Goal: Feedback & Contribution: Leave review/rating

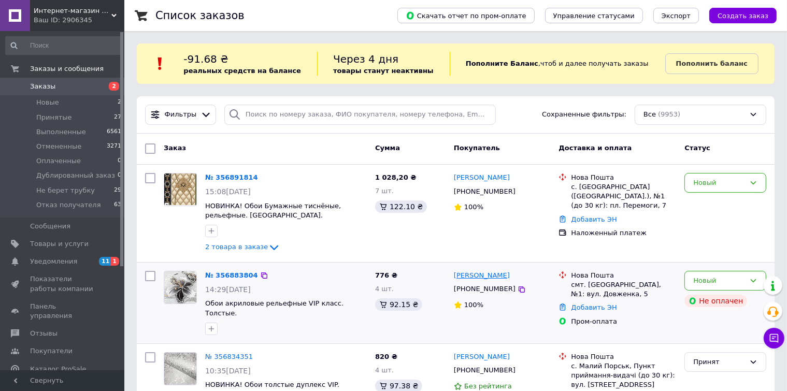
click at [470, 275] on link "[PERSON_NAME]" at bounding box center [482, 276] width 56 height 10
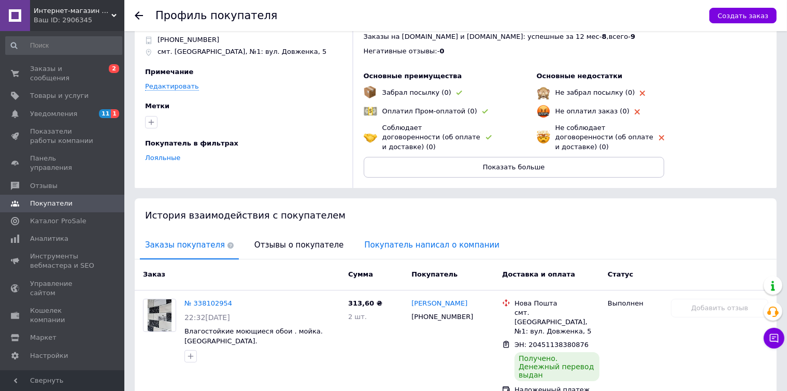
scroll to position [104, 0]
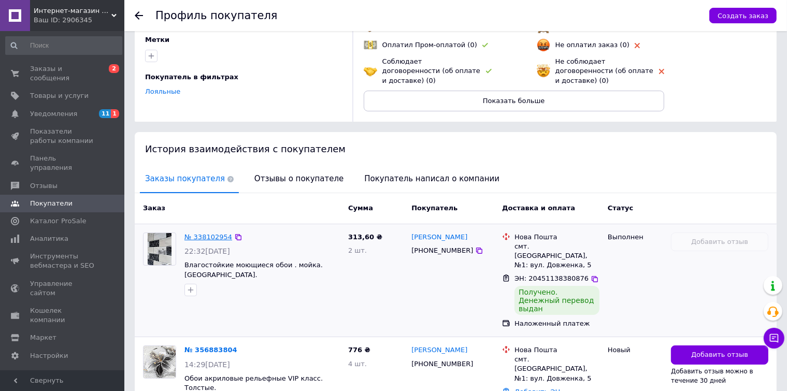
click at [215, 233] on link "№ 338102954" at bounding box center [208, 237] width 48 height 8
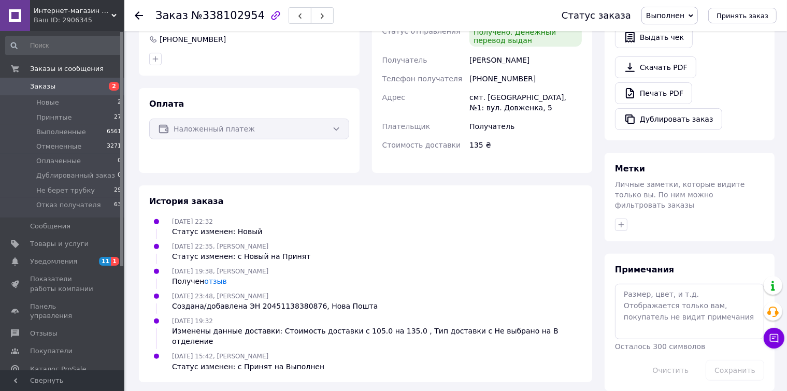
scroll to position [282, 0]
click at [207, 282] on link "отзыв" at bounding box center [215, 281] width 22 height 8
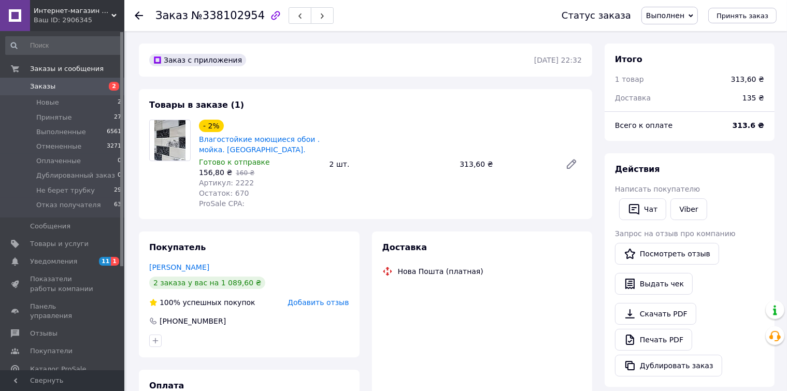
scroll to position [282, 0]
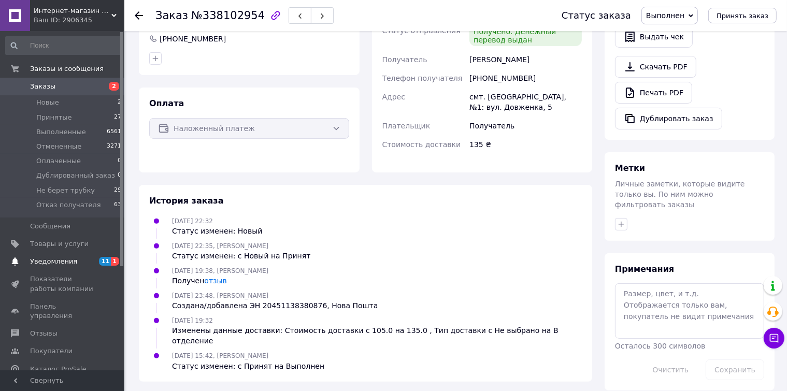
click at [64, 262] on span "Уведомления" at bounding box center [53, 261] width 47 height 9
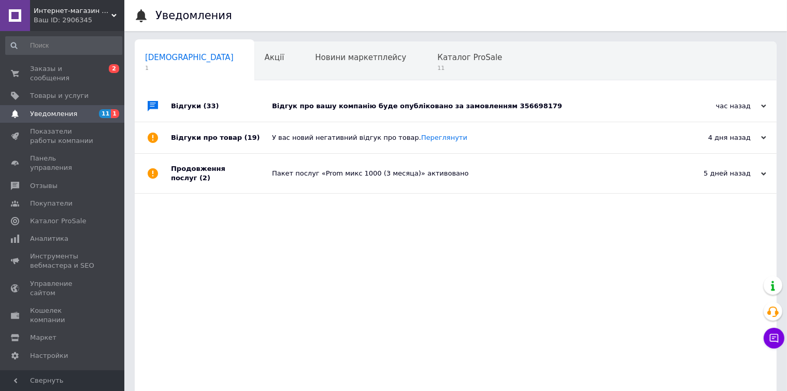
click at [501, 105] on div "Відгук про вашу компанію буде опубліковано за замовленням 356698179" at bounding box center [467, 106] width 391 height 9
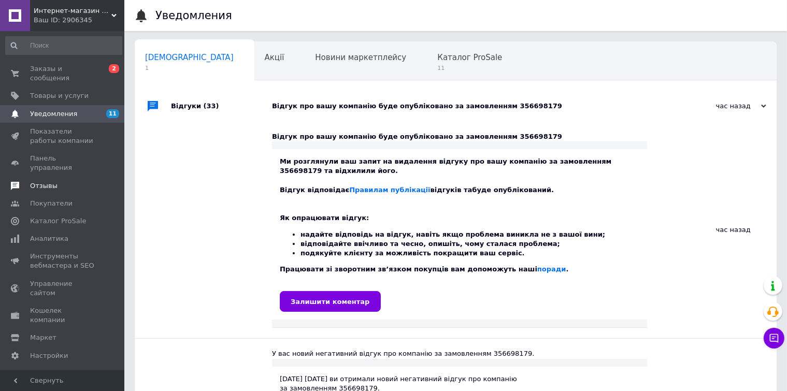
click at [44, 181] on span "Отзывы" at bounding box center [43, 185] width 27 height 9
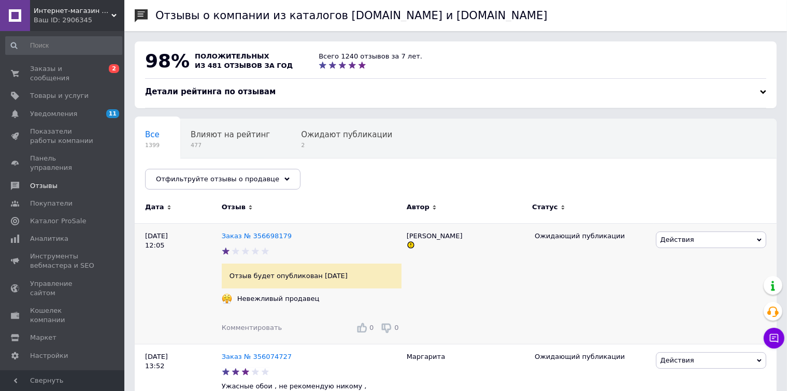
click at [757, 239] on icon at bounding box center [759, 240] width 5 height 5
click at [674, 300] on li "Оспорить" at bounding box center [710, 303] width 109 height 15
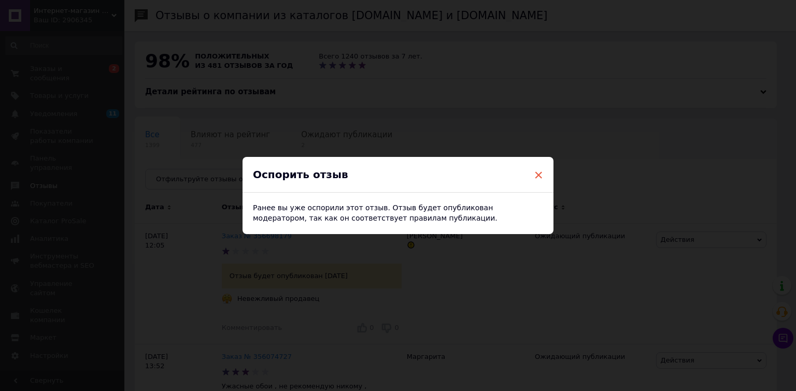
click at [537, 174] on span "×" at bounding box center [538, 175] width 9 height 18
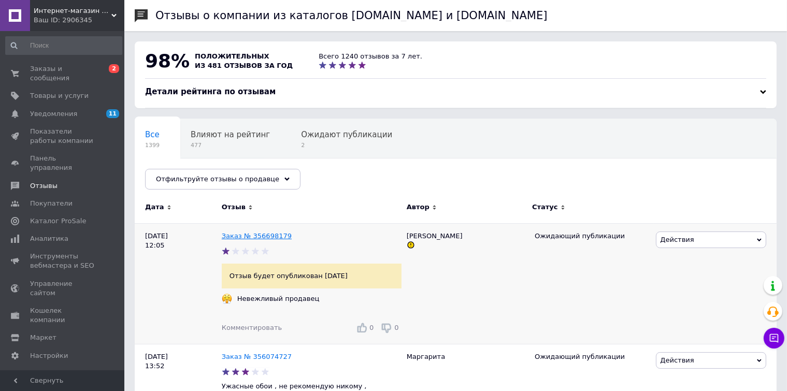
click at [257, 237] on link "Заказ № 356698179" at bounding box center [257, 236] width 70 height 8
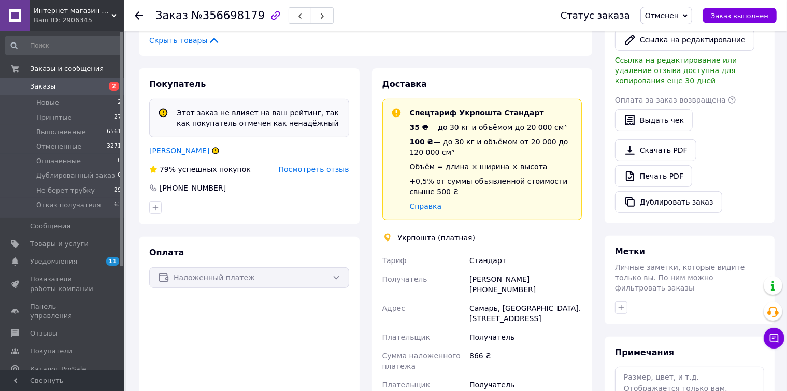
scroll to position [311, 0]
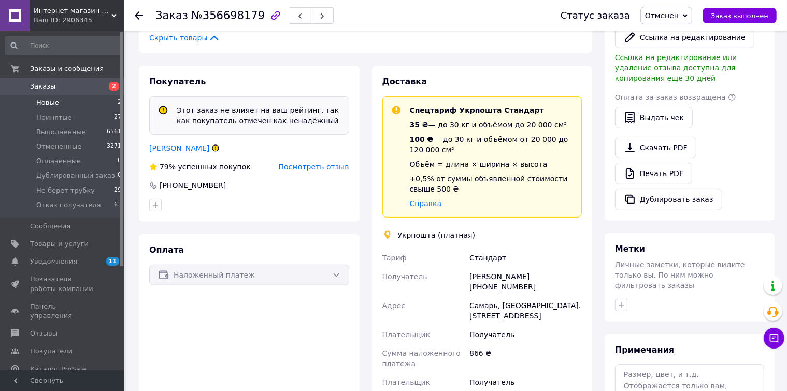
click at [49, 104] on span "Новые" at bounding box center [47, 102] width 23 height 9
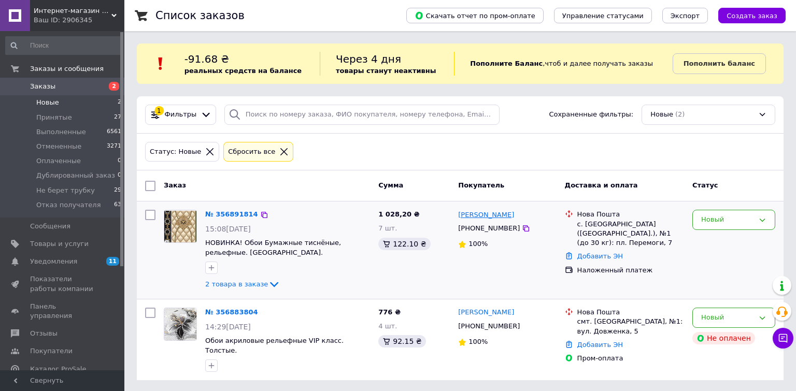
click at [485, 215] on link "[PERSON_NAME]" at bounding box center [486, 215] width 56 height 10
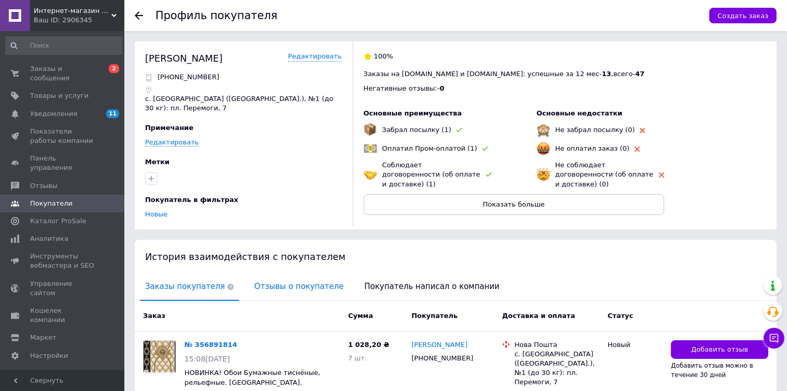
click at [287, 285] on span "Отзывы о покупателе" at bounding box center [298, 286] width 99 height 26
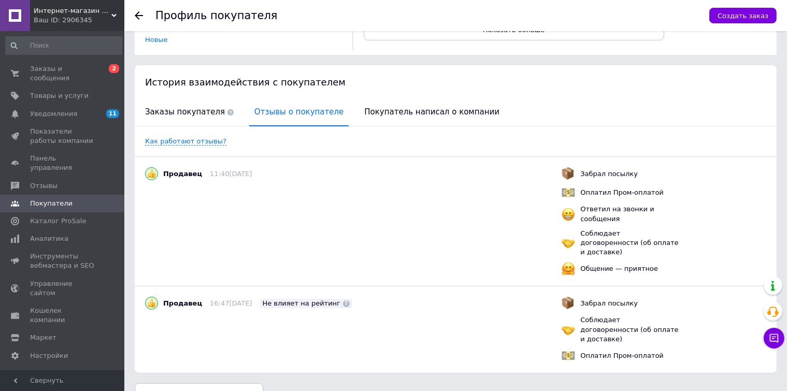
scroll to position [178, 0]
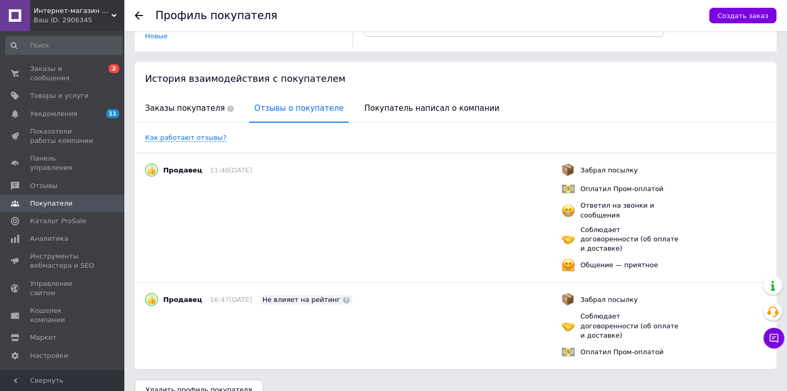
click at [137, 13] on use at bounding box center [139, 15] width 8 height 8
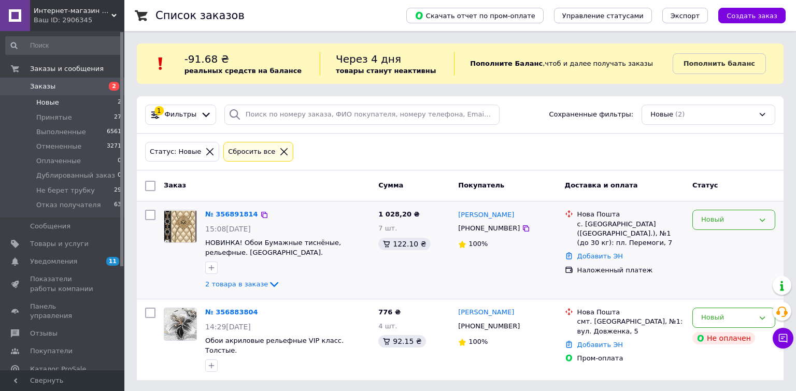
click at [760, 218] on icon at bounding box center [762, 220] width 8 height 8
click at [723, 241] on li "Принят" at bounding box center [734, 241] width 82 height 19
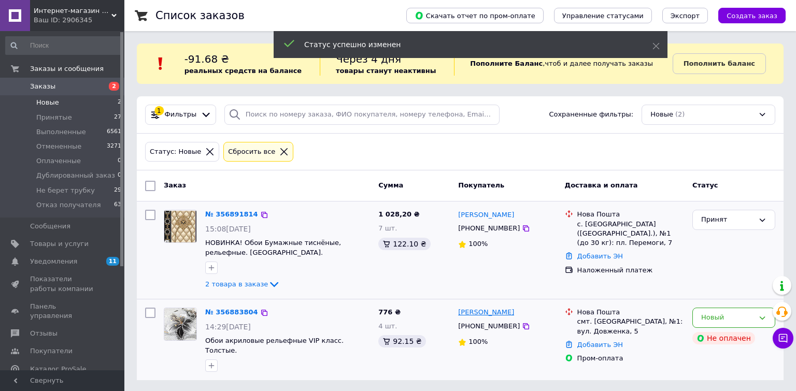
click at [485, 310] on link "[PERSON_NAME]" at bounding box center [486, 313] width 56 height 10
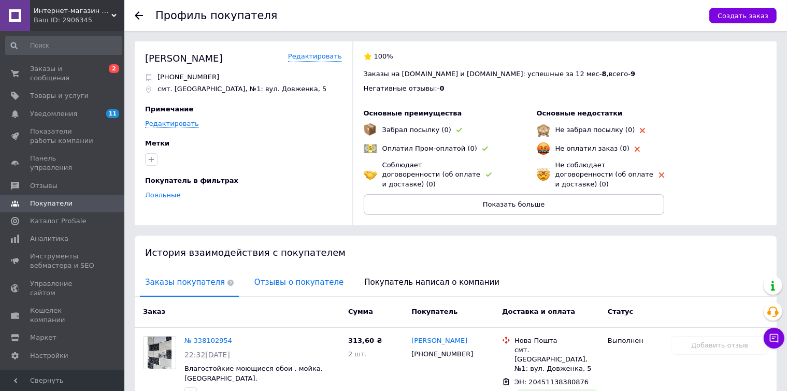
click at [288, 272] on span "Отзывы о покупателе" at bounding box center [298, 282] width 99 height 26
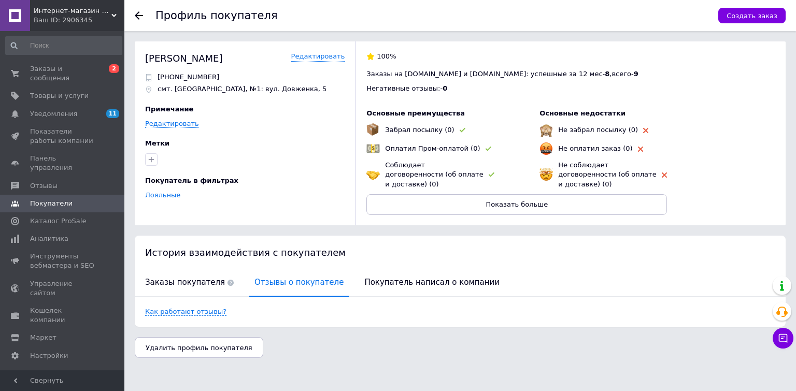
click at [137, 15] on icon at bounding box center [139, 15] width 8 height 8
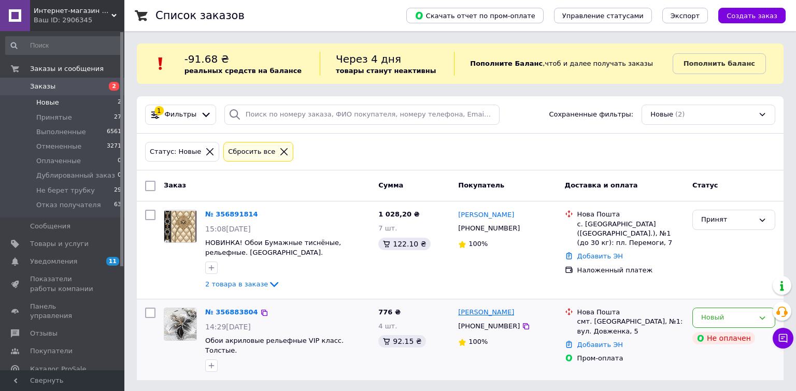
click at [498, 311] on link "[PERSON_NAME]" at bounding box center [486, 313] width 56 height 10
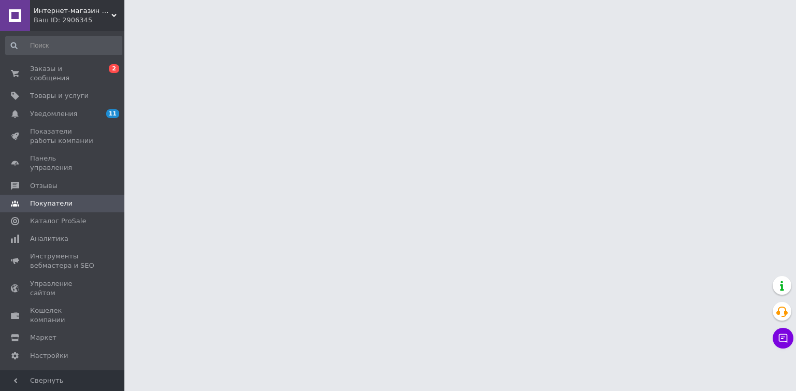
click at [498, 26] on html "Интернет-магазин "Фотообои" Ваш ID: 2906345 Сайт Интернет-магазин "Фотообои" Ка…" at bounding box center [398, 13] width 796 height 26
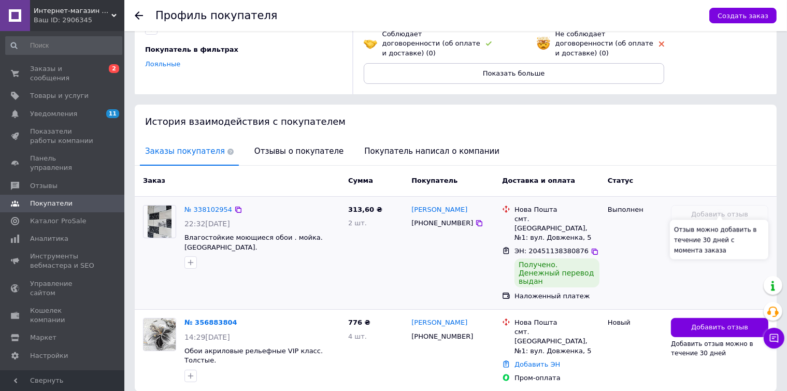
scroll to position [135, 0]
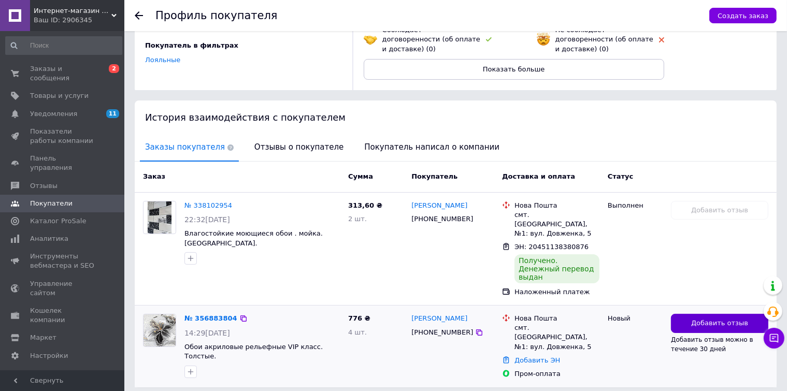
click at [716, 319] on span "Добавить отзыв" at bounding box center [719, 324] width 57 height 10
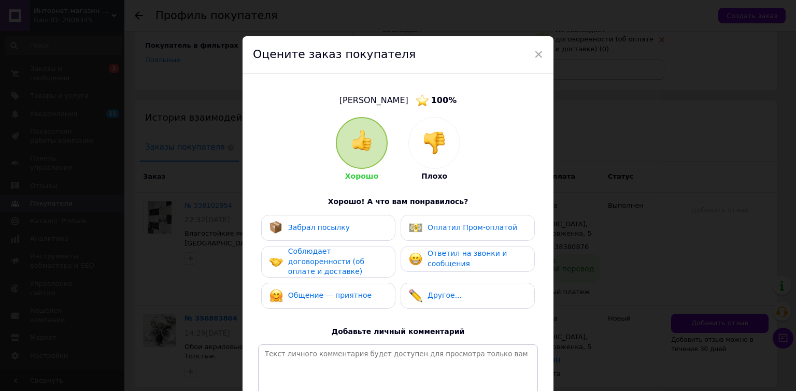
click at [445, 148] on div at bounding box center [434, 143] width 51 height 51
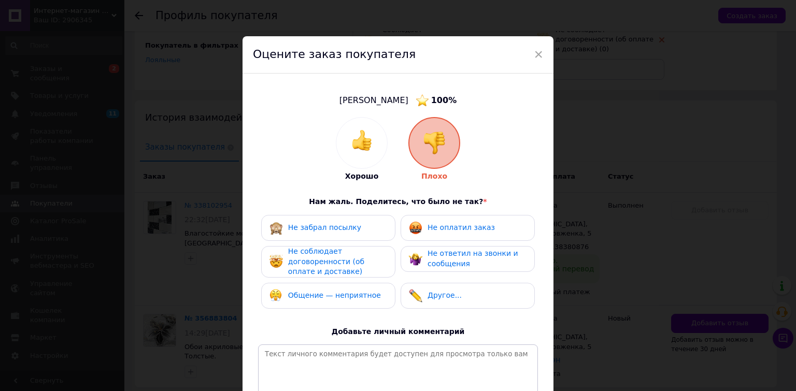
click at [353, 267] on div "Не соблюдает договоренности (об оплате и доставке)" at bounding box center [337, 262] width 98 height 31
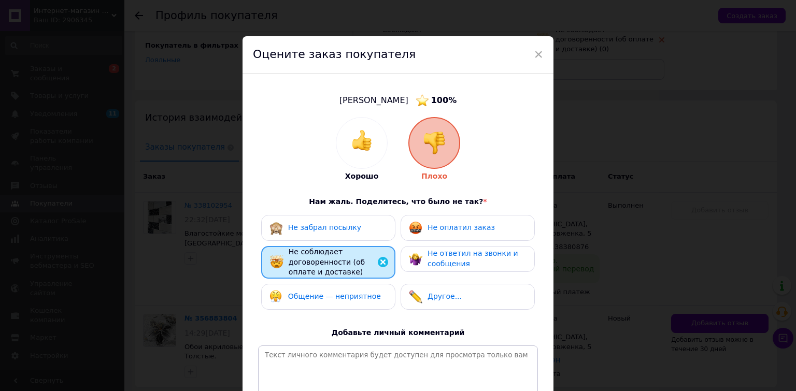
click at [350, 294] on span "Общение — неприятное" at bounding box center [334, 296] width 93 height 8
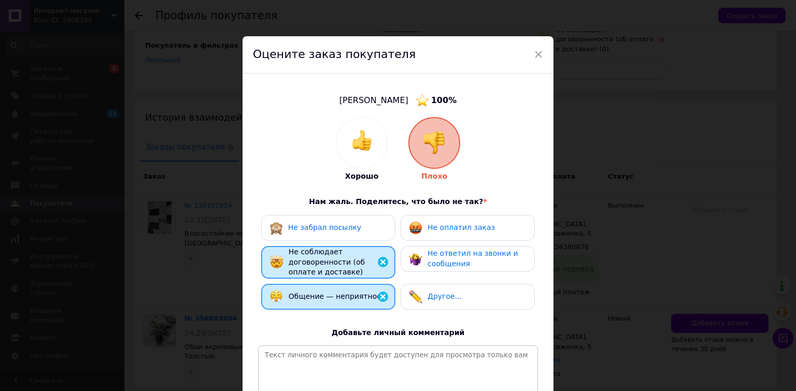
click at [443, 229] on span "Не оплатил заказ" at bounding box center [460, 227] width 67 height 8
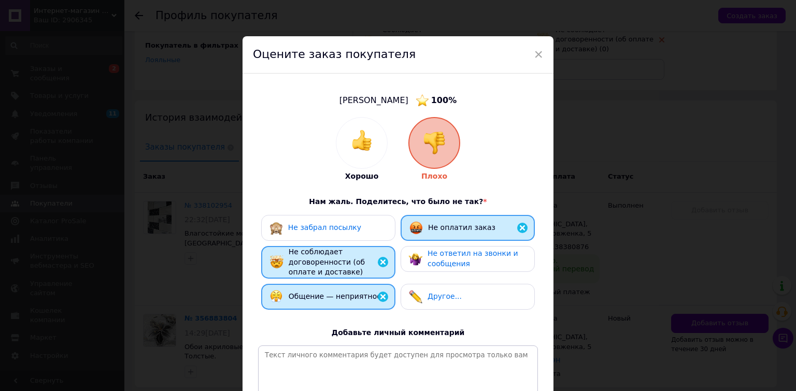
click at [440, 258] on div "Не ответил на звонки и сообщения" at bounding box center [476, 259] width 98 height 20
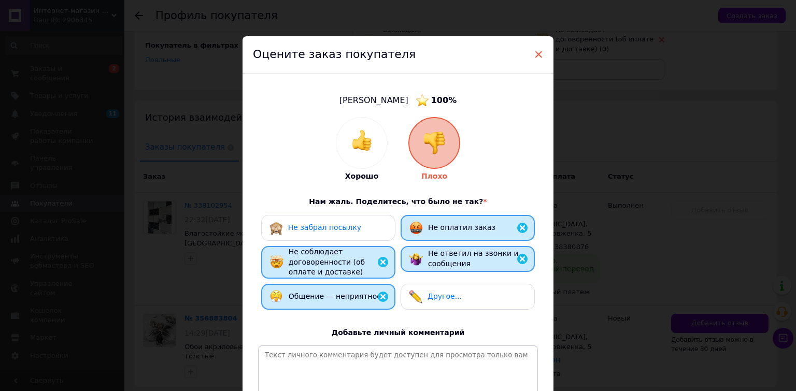
click at [535, 51] on span "×" at bounding box center [538, 55] width 9 height 18
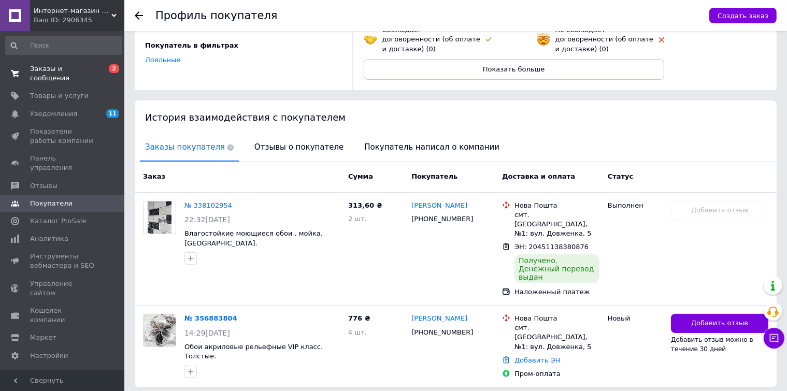
click at [66, 68] on span "Заказы и сообщения" at bounding box center [63, 73] width 66 height 19
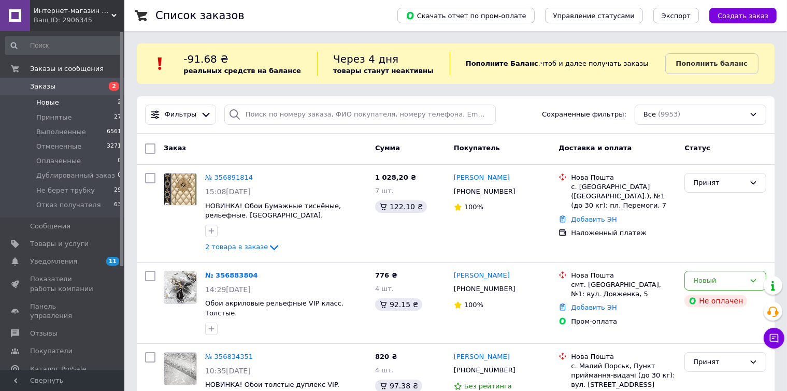
click at [46, 104] on span "Новые" at bounding box center [47, 102] width 23 height 9
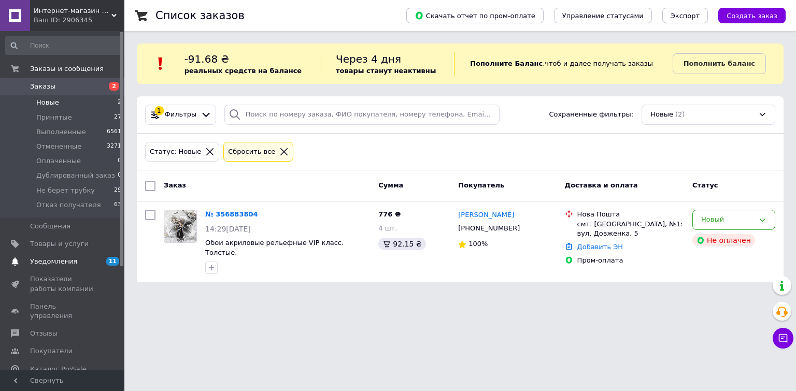
click at [68, 264] on span "Уведомления" at bounding box center [53, 261] width 47 height 9
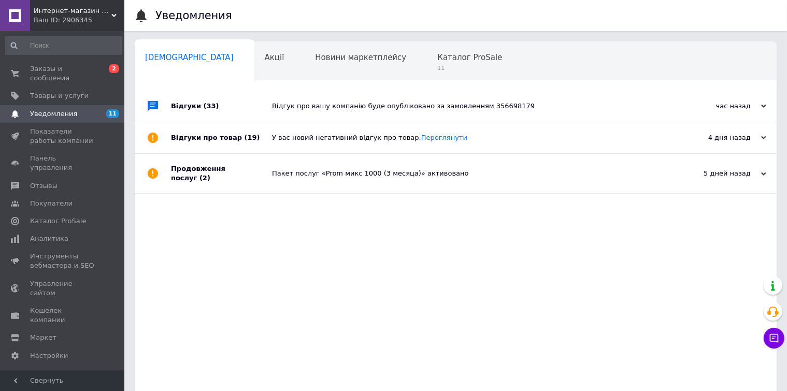
click at [412, 109] on div "Відгук про вашу компанію буде опубліковано за замовленням 356698179" at bounding box center [467, 106] width 391 height 9
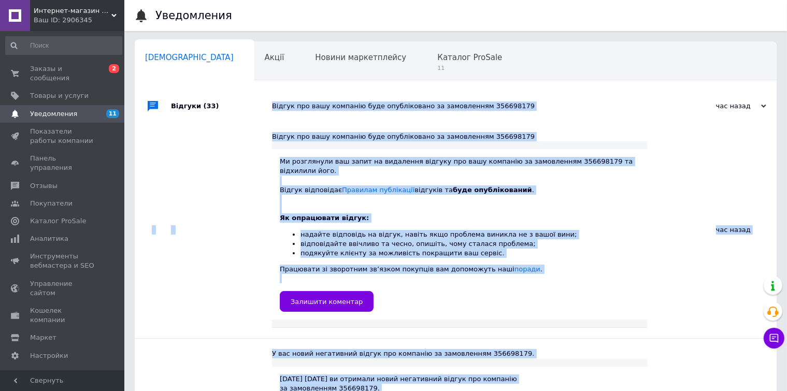
click at [208, 172] on div at bounding box center [221, 230] width 101 height 217
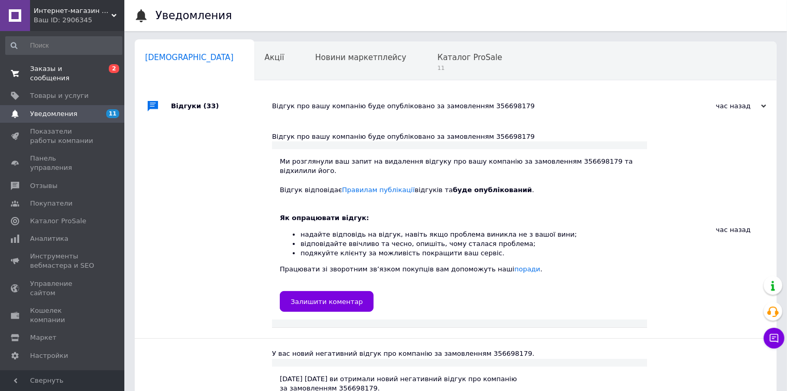
click at [54, 69] on span "Заказы и сообщения" at bounding box center [63, 73] width 66 height 19
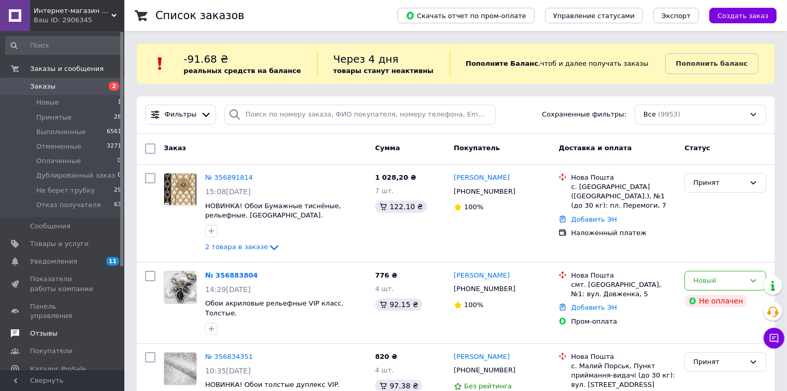
click at [42, 329] on span "Отзывы" at bounding box center [43, 333] width 27 height 9
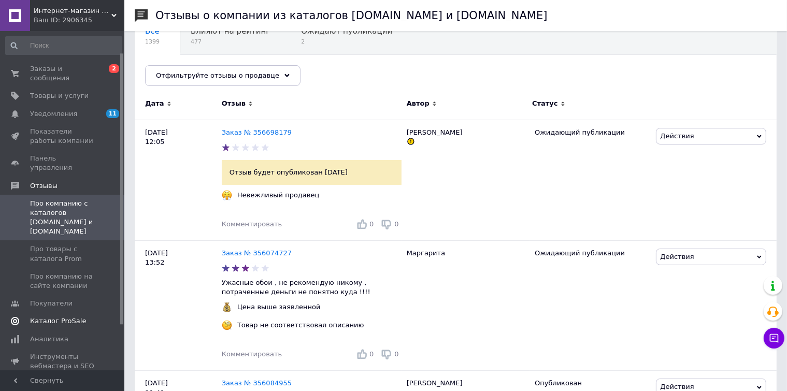
scroll to position [83, 0]
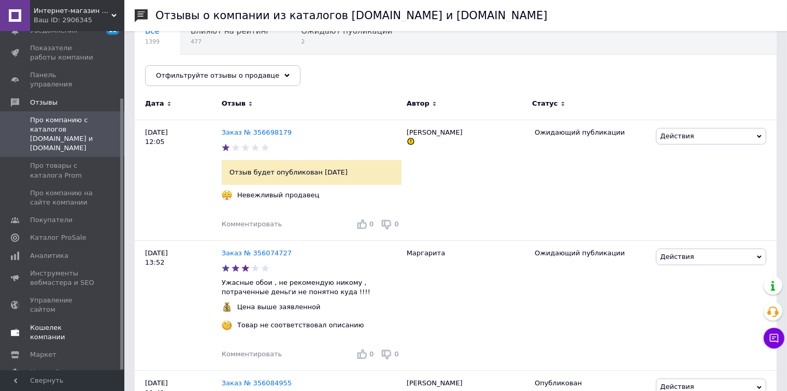
click at [72, 323] on span "Кошелек компании" at bounding box center [63, 332] width 66 height 19
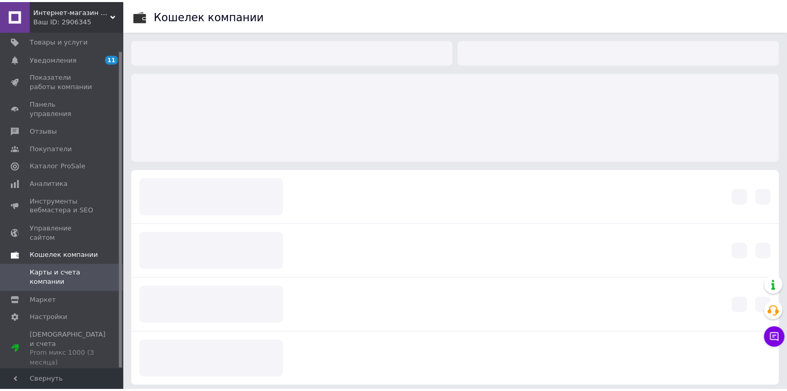
scroll to position [20, 0]
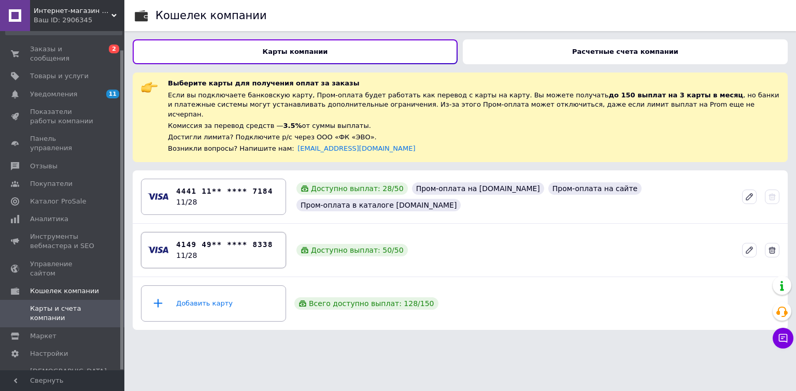
click at [235, 243] on div "4149 49** **** 8338 11/28" at bounding box center [224, 250] width 97 height 22
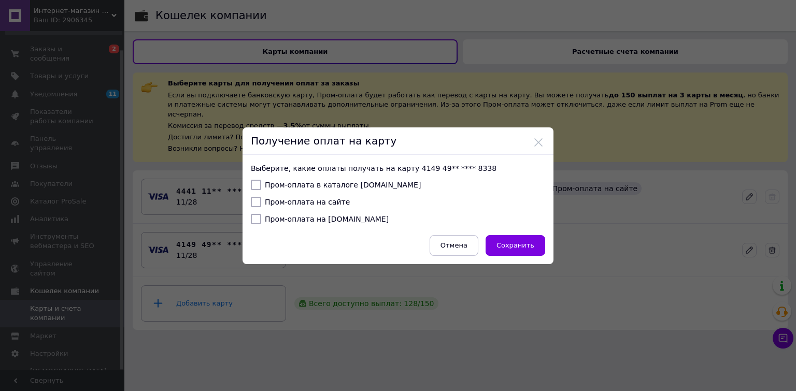
click at [257, 183] on input "Пром-оплата в каталоге [DOMAIN_NAME]" at bounding box center [256, 185] width 10 height 10
checkbox input "true"
click at [255, 203] on input "Пром-оплата на сайте" at bounding box center [256, 202] width 10 height 10
checkbox input "true"
click at [255, 215] on input "Пром-оплата на [DOMAIN_NAME]" at bounding box center [256, 219] width 10 height 10
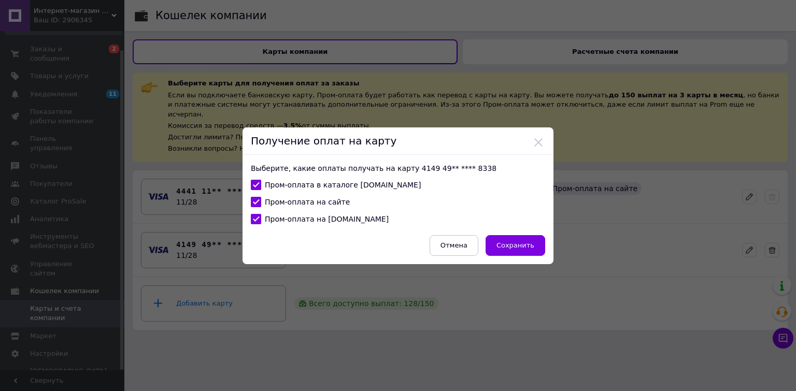
checkbox input "true"
click at [525, 246] on span "Сохранить" at bounding box center [515, 245] width 38 height 8
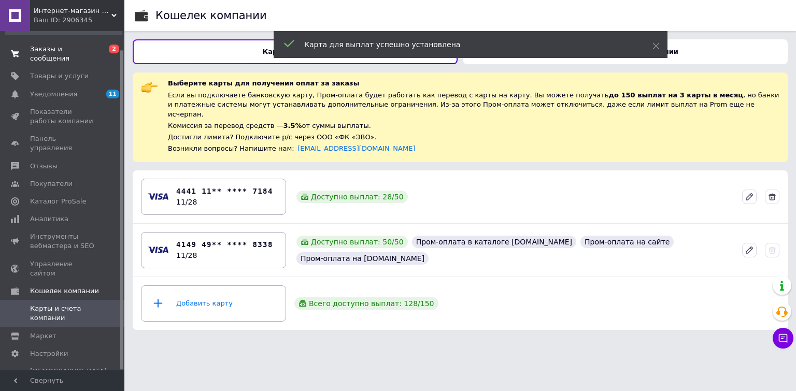
click at [56, 49] on span "Заказы и сообщения" at bounding box center [63, 54] width 66 height 19
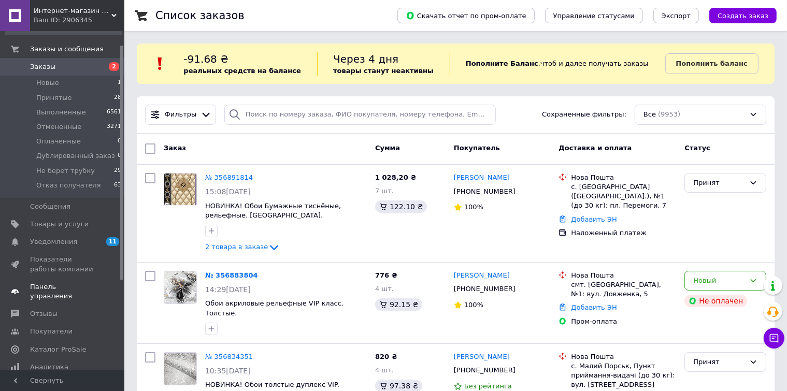
click at [66, 291] on span "Панель управления" at bounding box center [63, 291] width 66 height 19
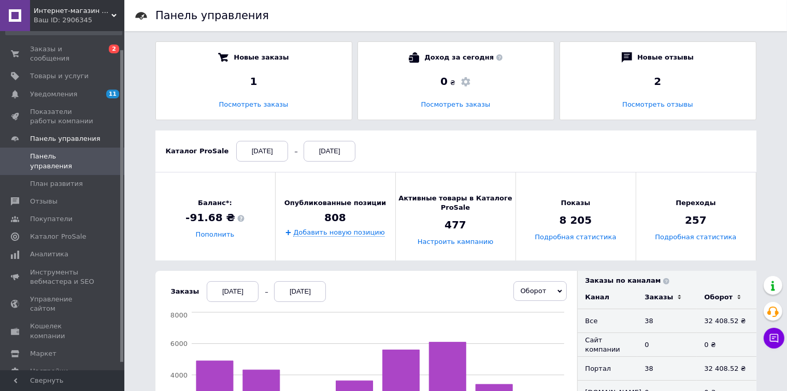
scroll to position [155, 0]
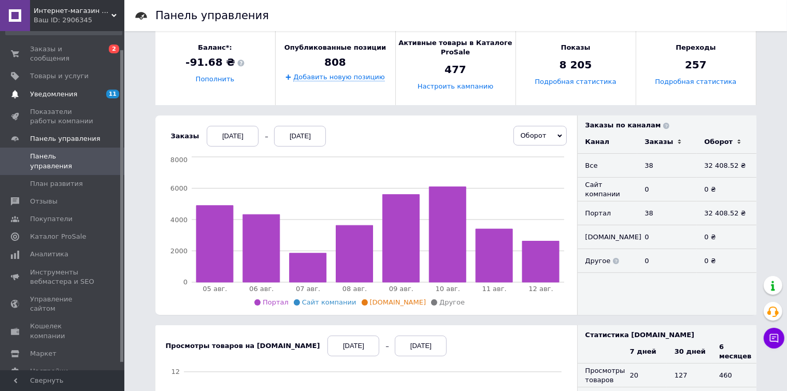
click at [52, 90] on span "Уведомления" at bounding box center [53, 94] width 47 height 9
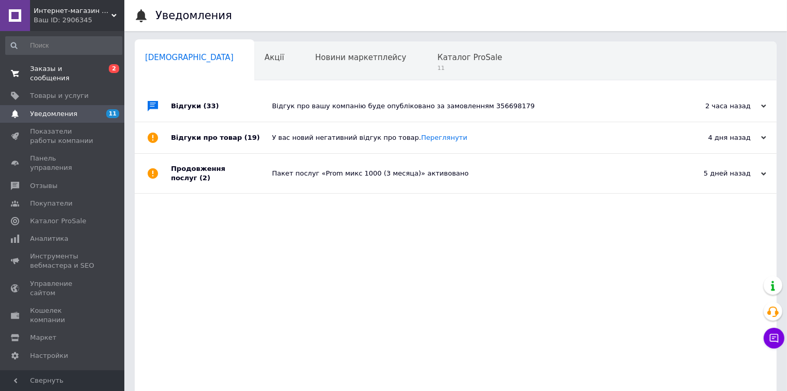
click at [73, 71] on span "Заказы и сообщения" at bounding box center [63, 73] width 66 height 19
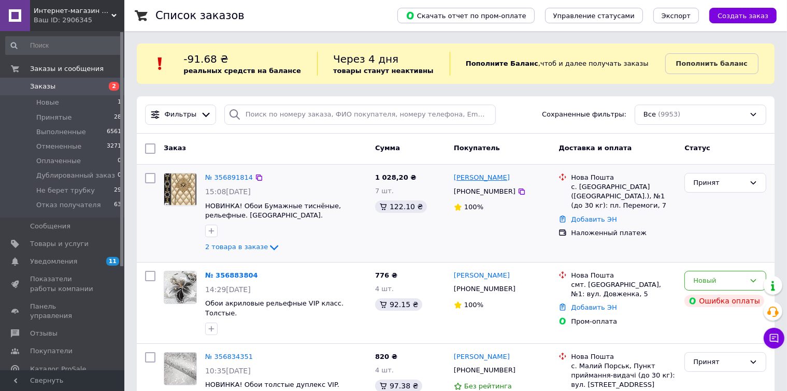
click at [474, 179] on link "[PERSON_NAME]" at bounding box center [482, 178] width 56 height 10
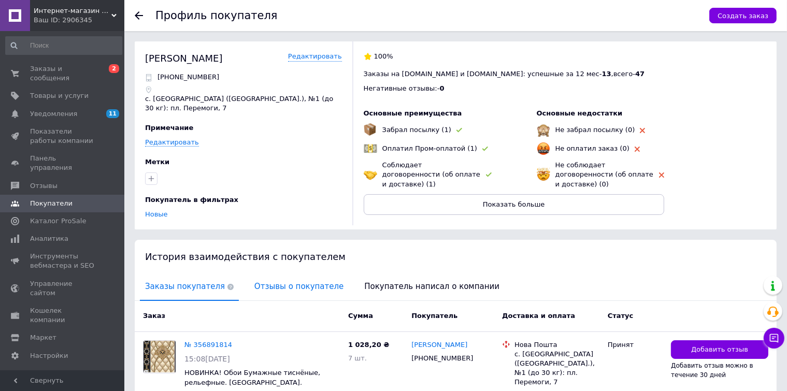
click at [268, 285] on span "Отзывы о покупателе" at bounding box center [298, 286] width 99 height 26
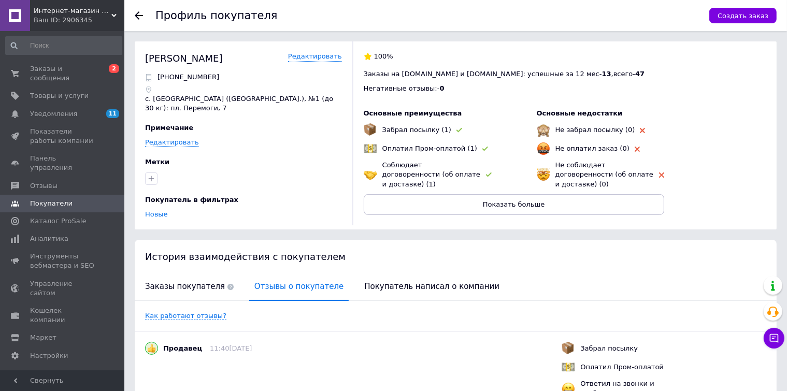
click at [139, 16] on use at bounding box center [139, 15] width 8 height 8
